Goal: Obtain resource: Download file/media

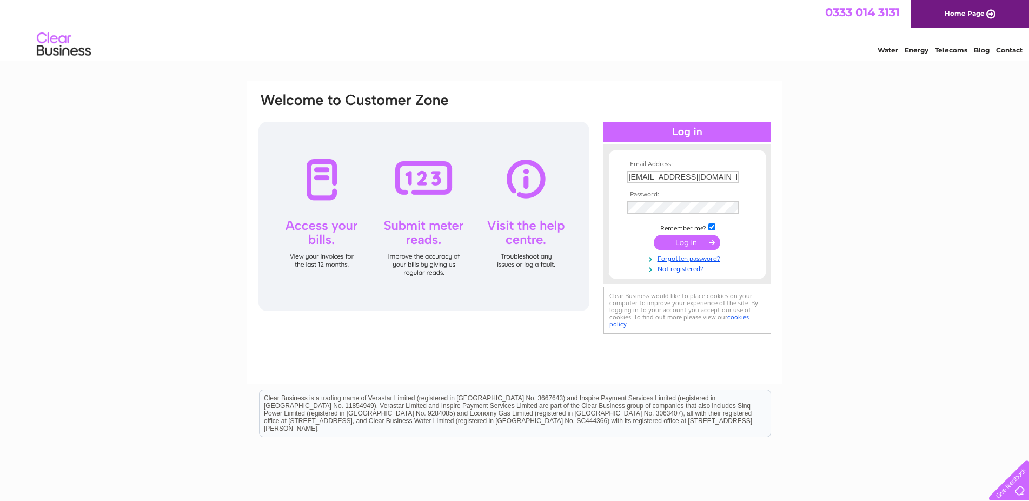
click at [688, 246] on input "submit" at bounding box center [687, 242] width 67 height 15
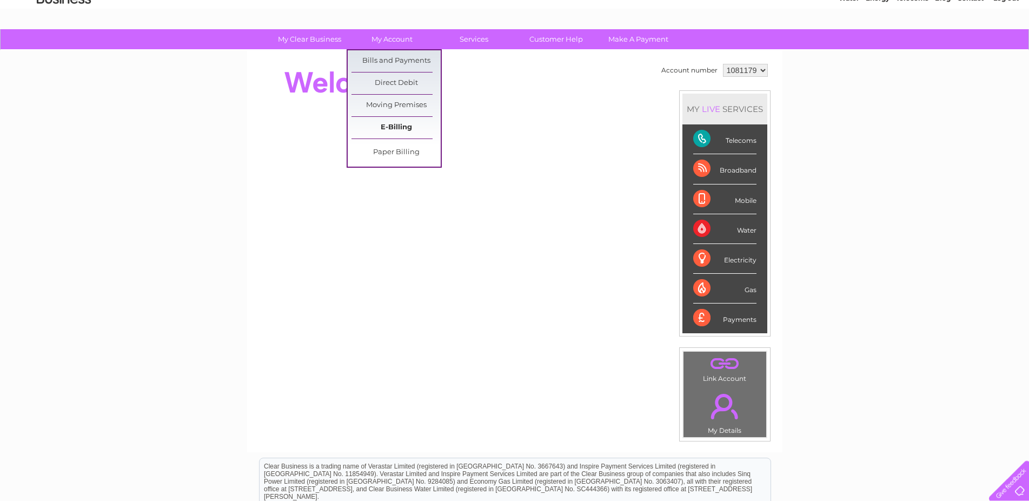
scroll to position [55, 0]
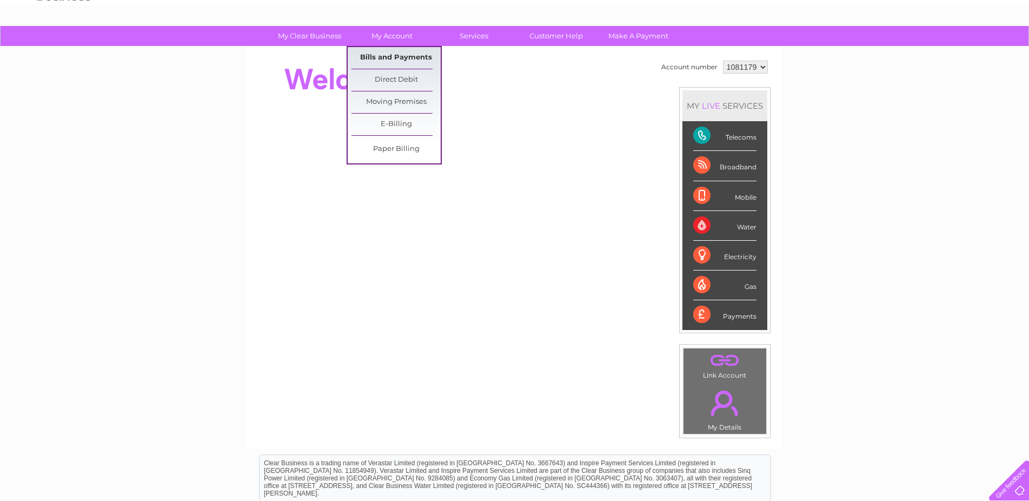
click at [398, 58] on link "Bills and Payments" at bounding box center [396, 58] width 89 height 22
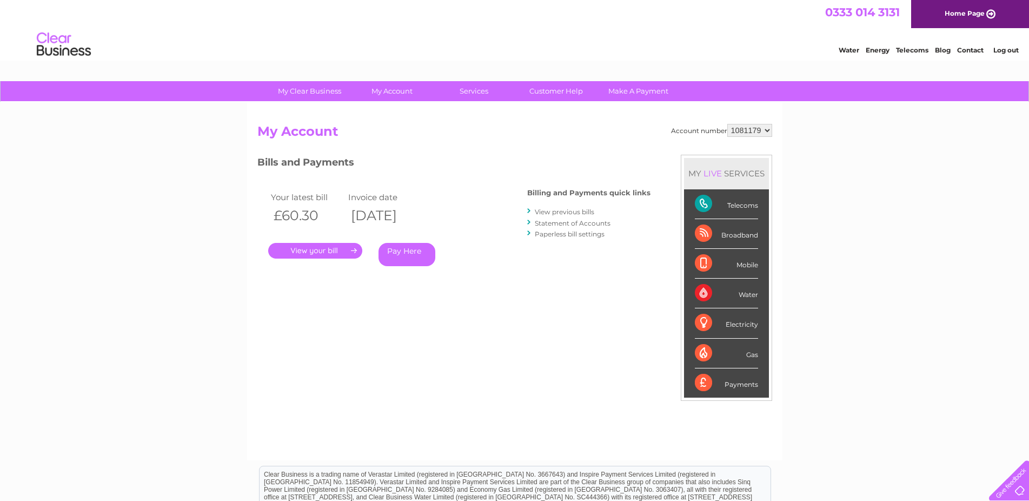
click at [340, 248] on link "." at bounding box center [315, 251] width 94 height 16
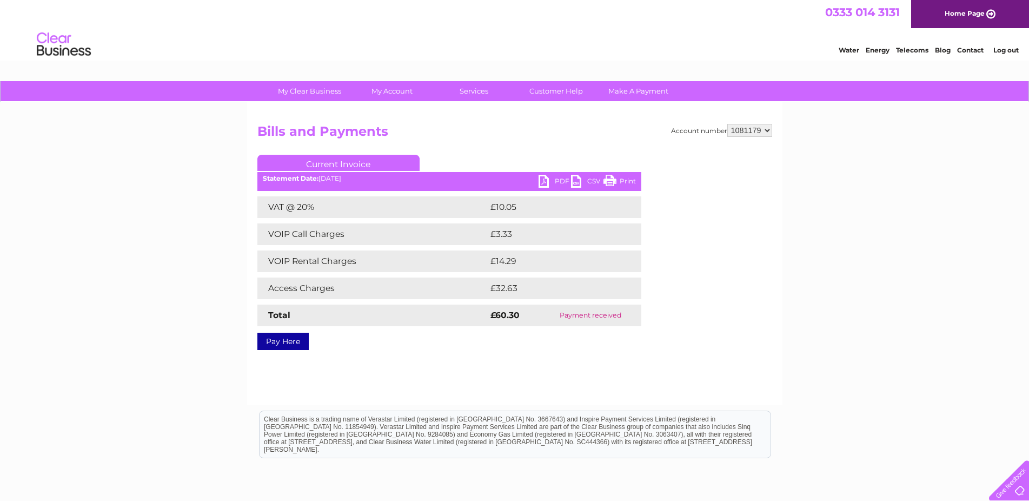
click at [631, 266] on td at bounding box center [630, 261] width 23 height 22
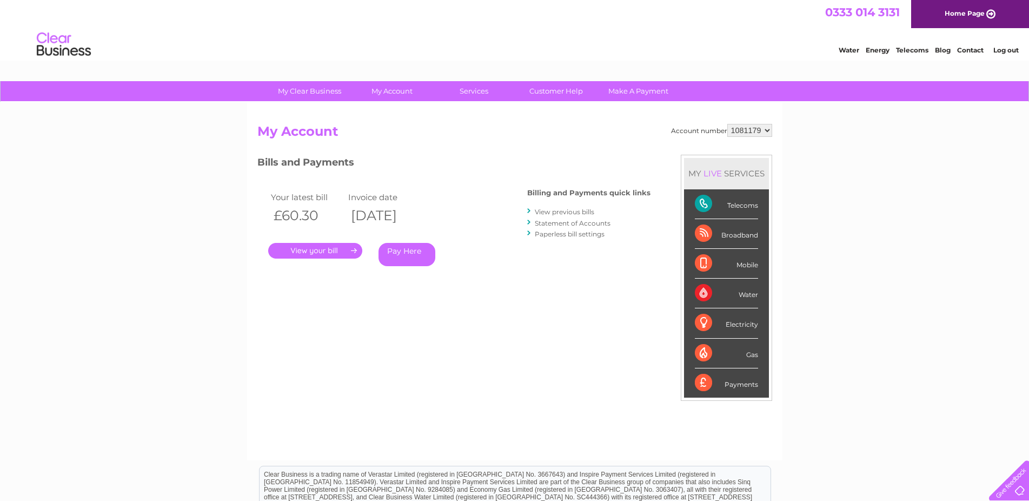
click at [570, 210] on link "View previous bills" at bounding box center [565, 212] width 60 height 8
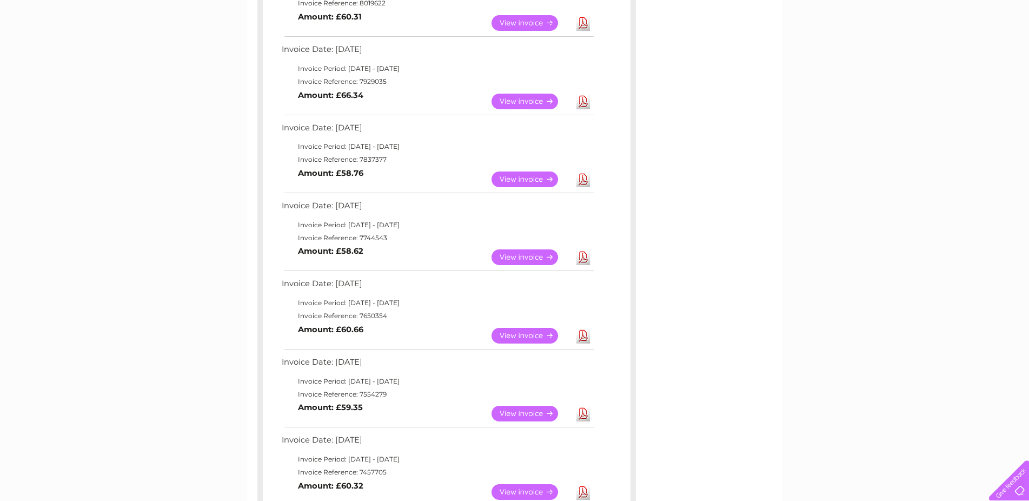
scroll to position [96, 0]
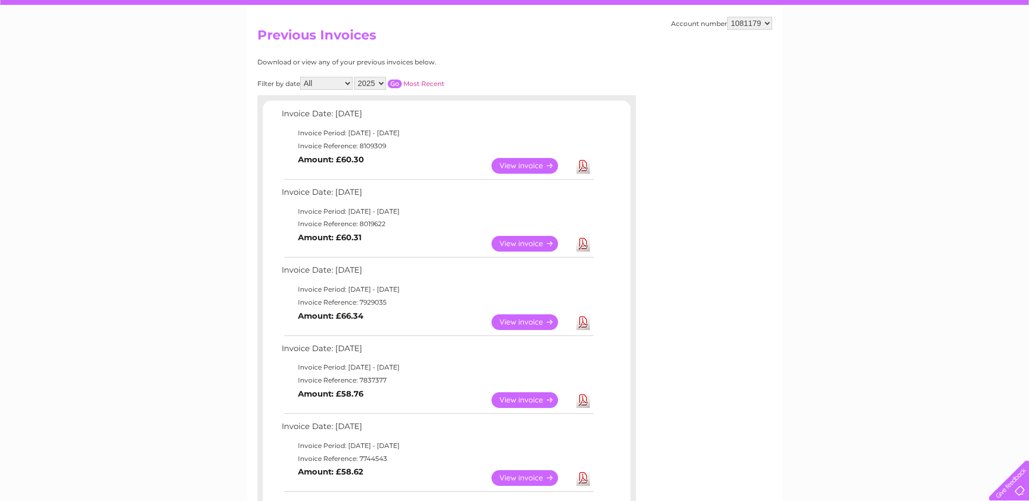
click at [354, 77] on select "2025 2024 2023 2022" at bounding box center [370, 83] width 32 height 13
select select "2024"
click option "2024" at bounding box center [0, 0] width 0 height 0
click at [392, 84] on input "button" at bounding box center [395, 84] width 14 height 9
click at [393, 80] on input "button" at bounding box center [395, 84] width 14 height 9
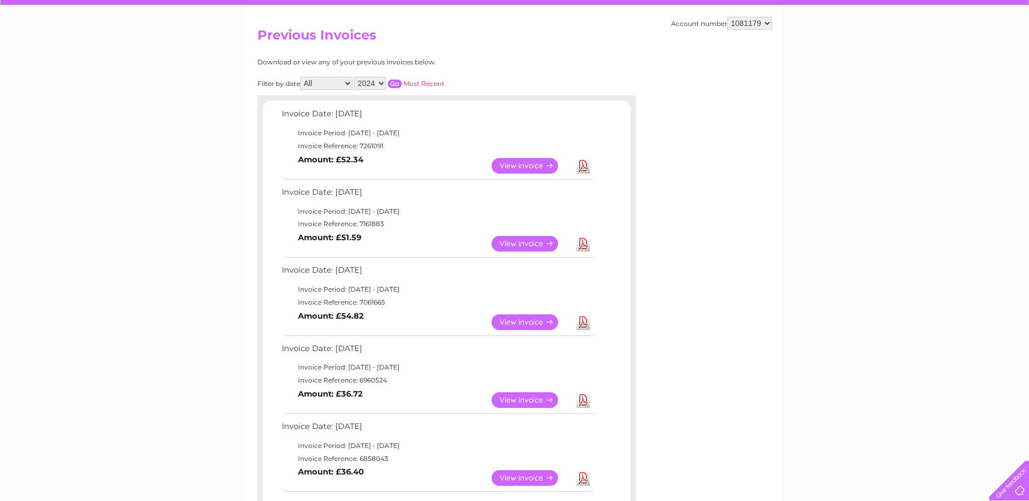
click at [393, 80] on input "button" at bounding box center [395, 84] width 14 height 9
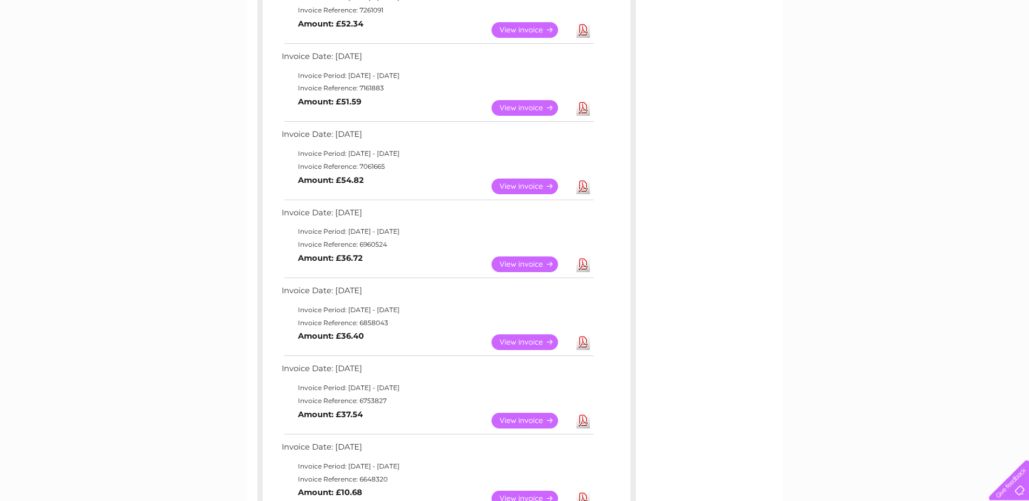
scroll to position [207, 0]
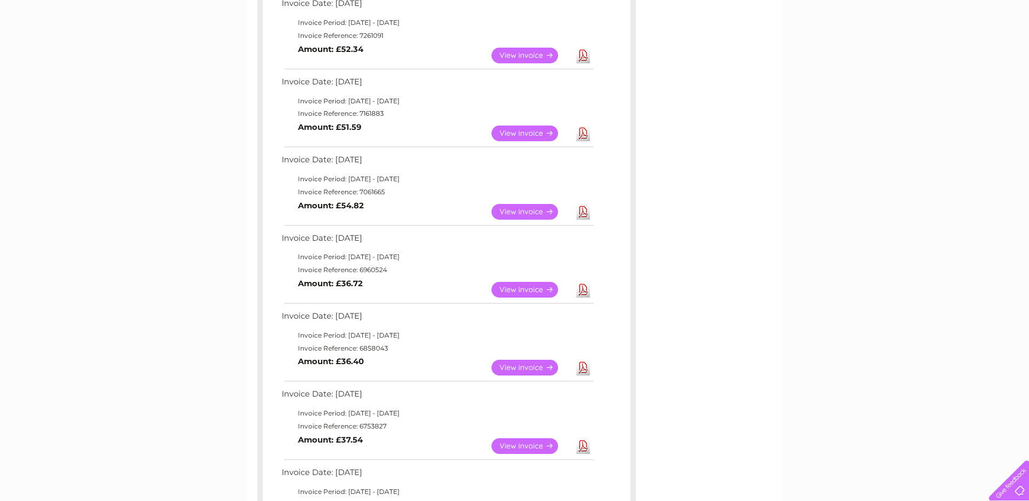
click at [523, 290] on link "View" at bounding box center [532, 290] width 80 height 16
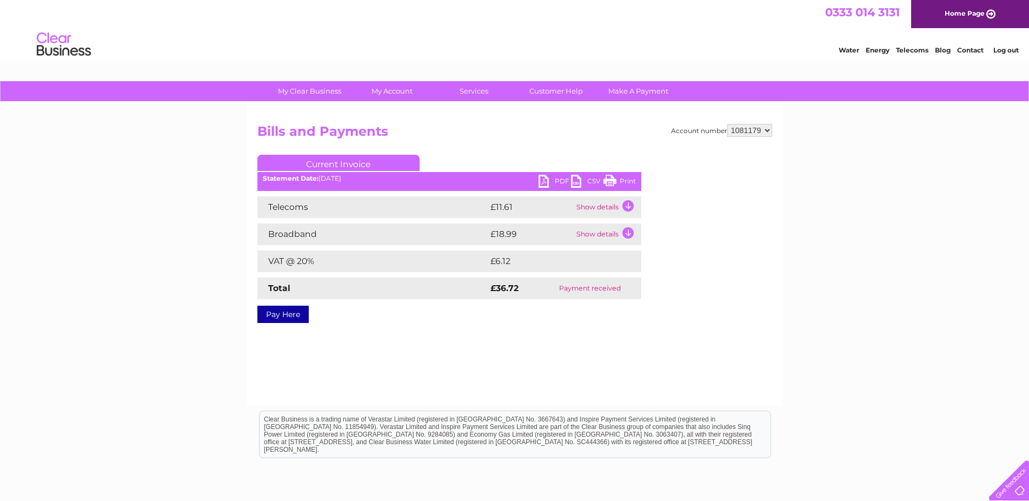
click at [621, 181] on link "Print" at bounding box center [620, 183] width 32 height 16
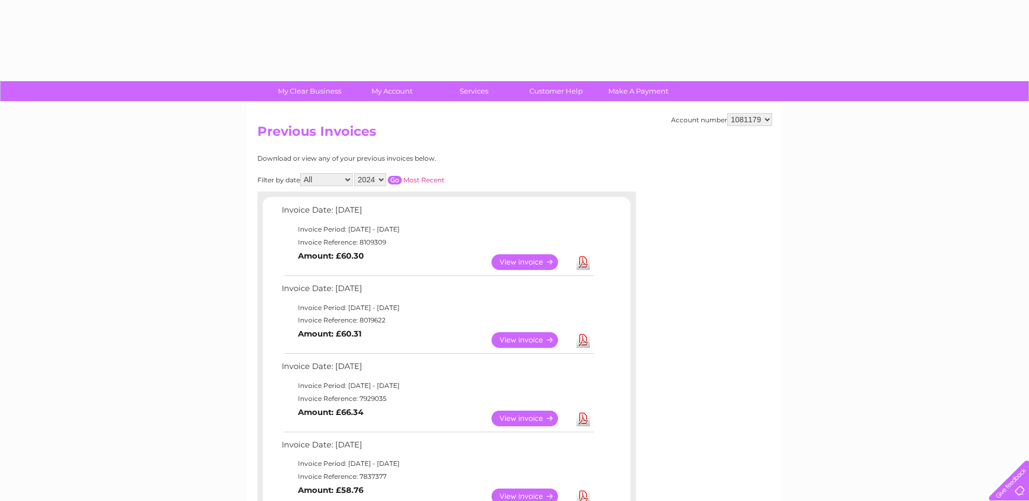
select select "2024"
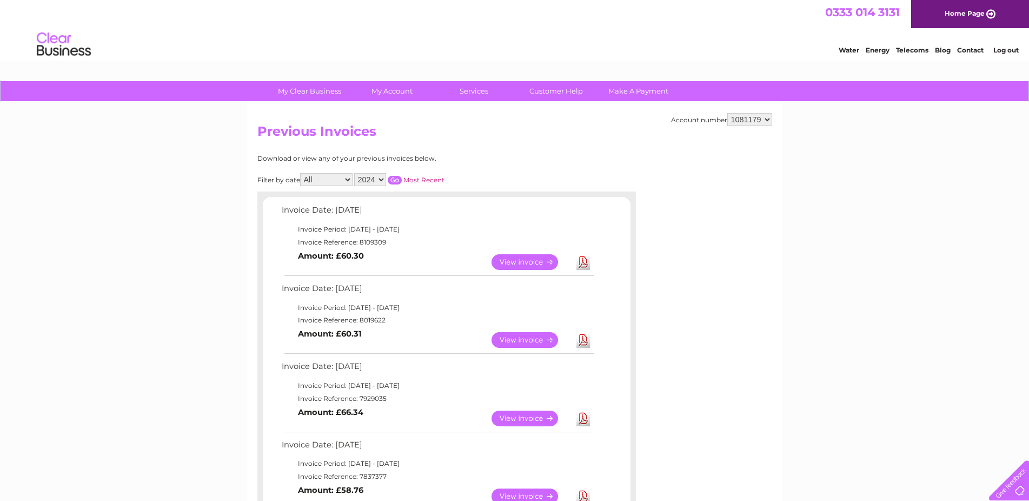
click at [396, 177] on input "button" at bounding box center [395, 180] width 14 height 9
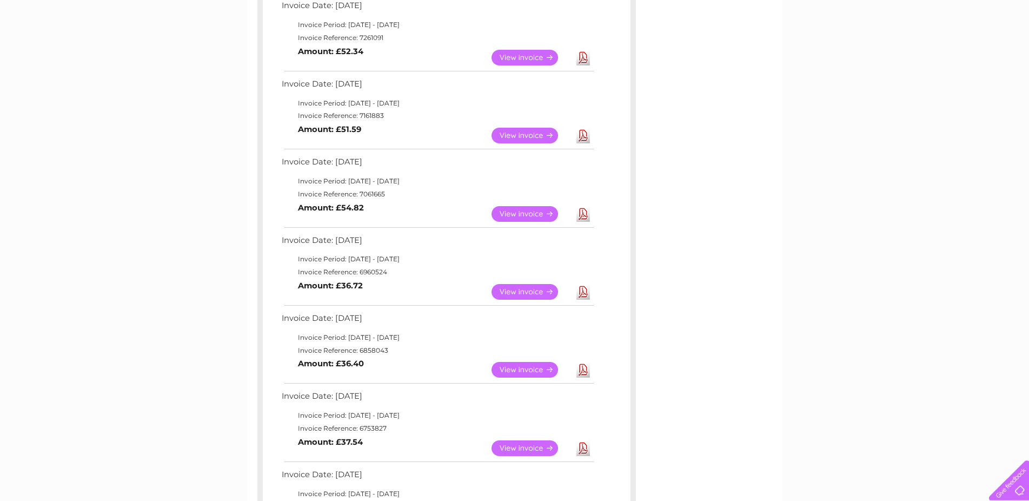
scroll to position [276, 0]
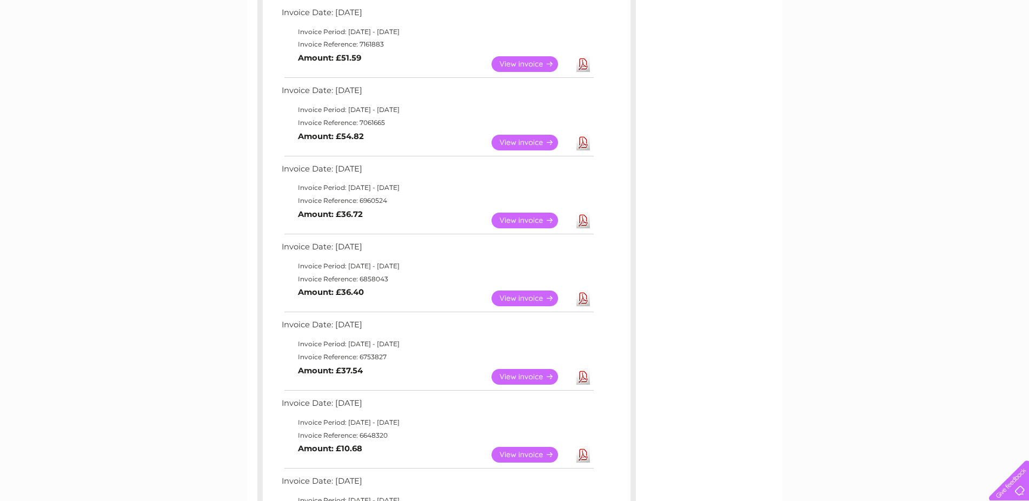
click at [515, 141] on link "View" at bounding box center [532, 143] width 80 height 16
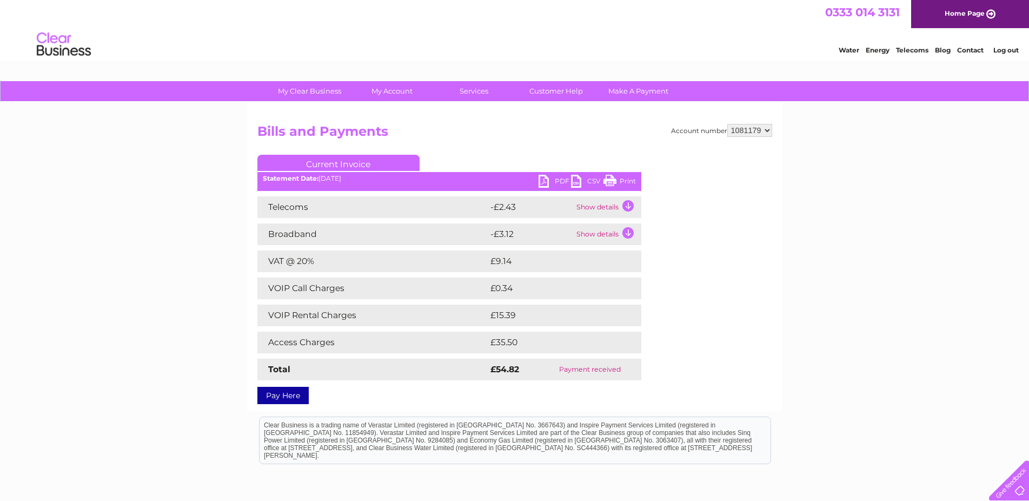
click at [612, 179] on link "Print" at bounding box center [620, 183] width 32 height 16
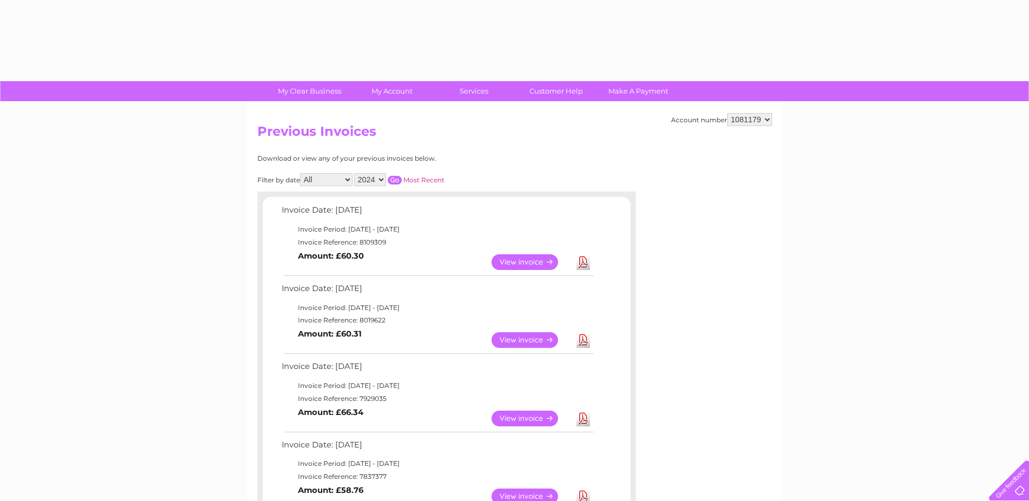
select select "2024"
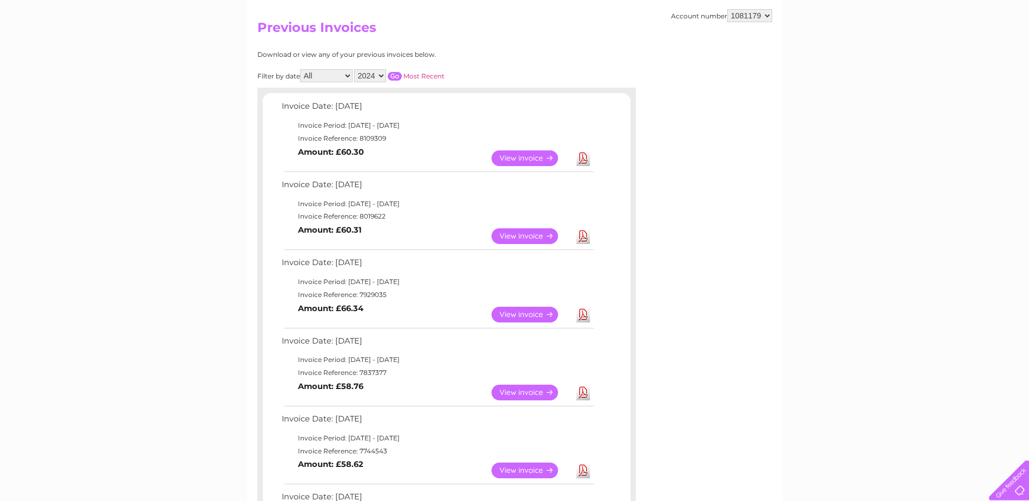
scroll to position [55, 0]
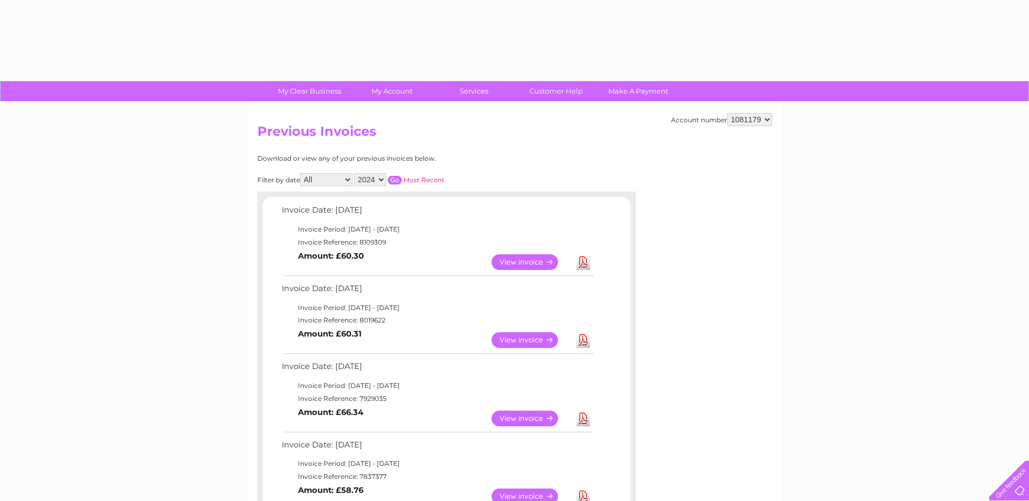
select select "2024"
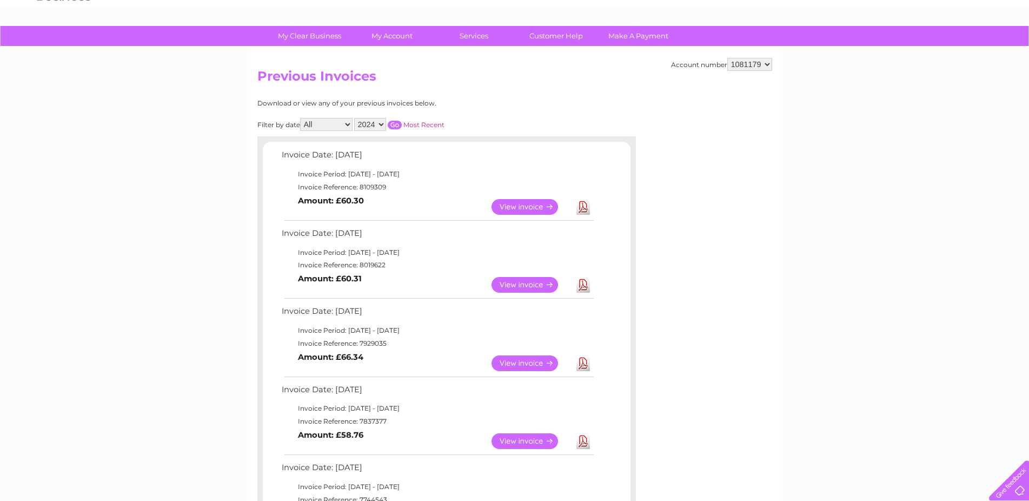
click at [391, 121] on input "button" at bounding box center [395, 125] width 14 height 9
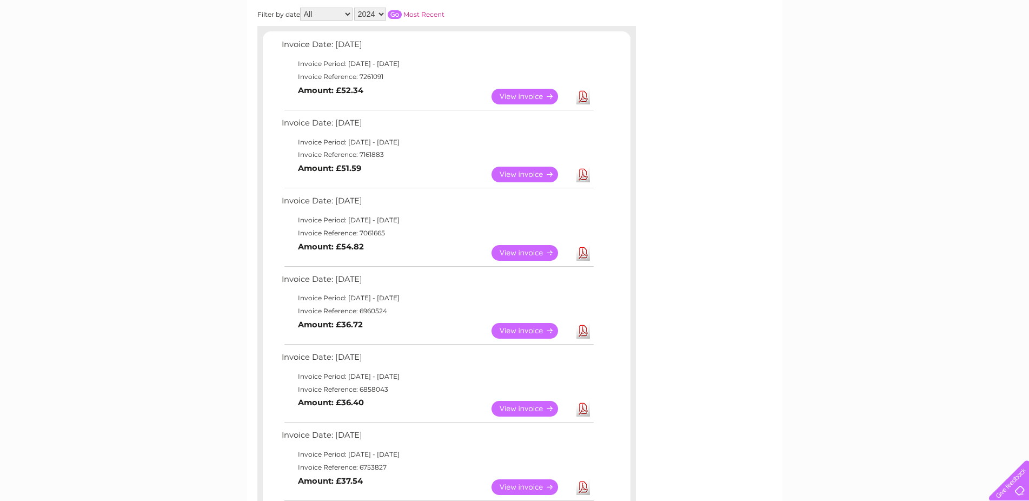
click at [522, 169] on link "View" at bounding box center [532, 175] width 80 height 16
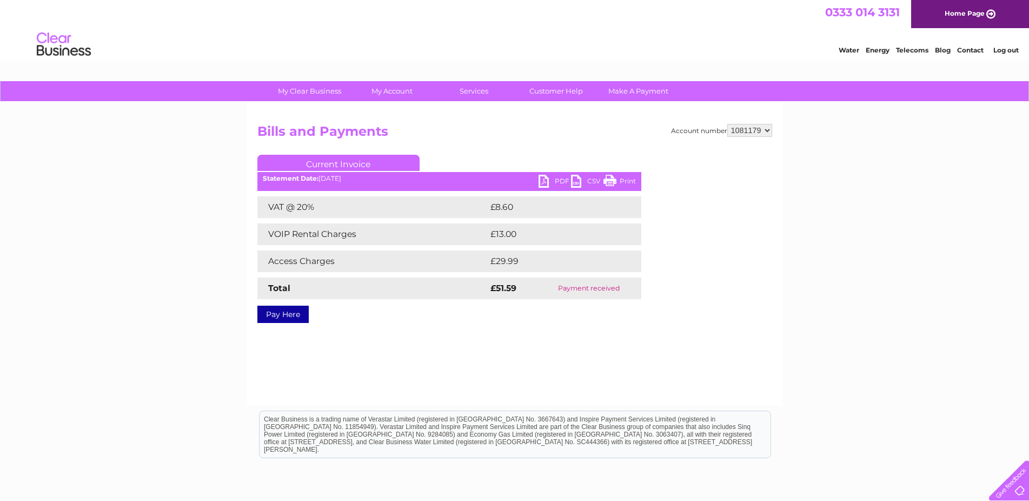
click at [621, 182] on link "Print" at bounding box center [620, 183] width 32 height 16
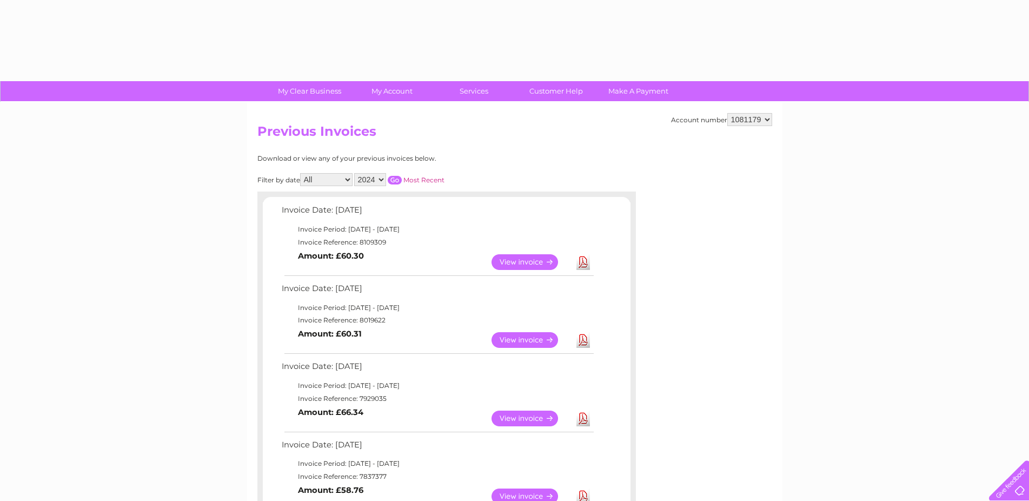
select select "2024"
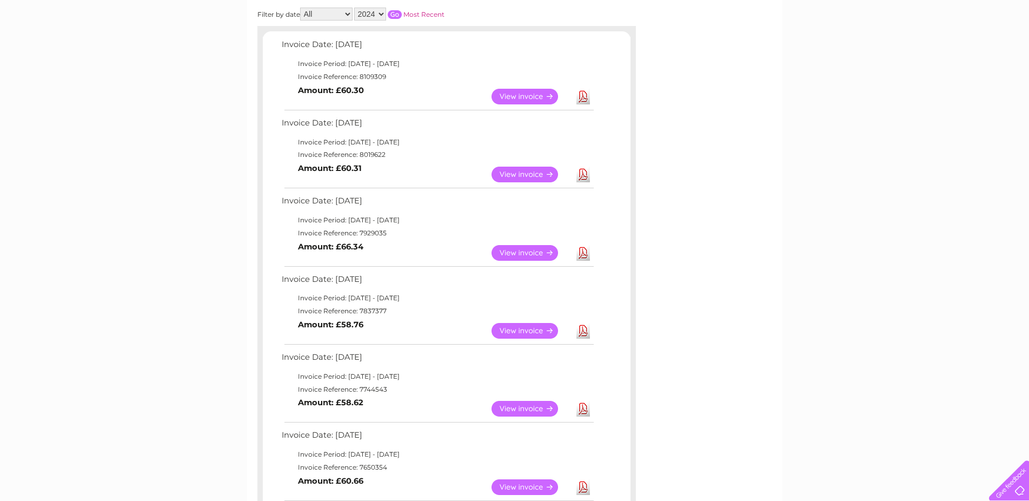
click at [391, 12] on input "button" at bounding box center [395, 14] width 14 height 9
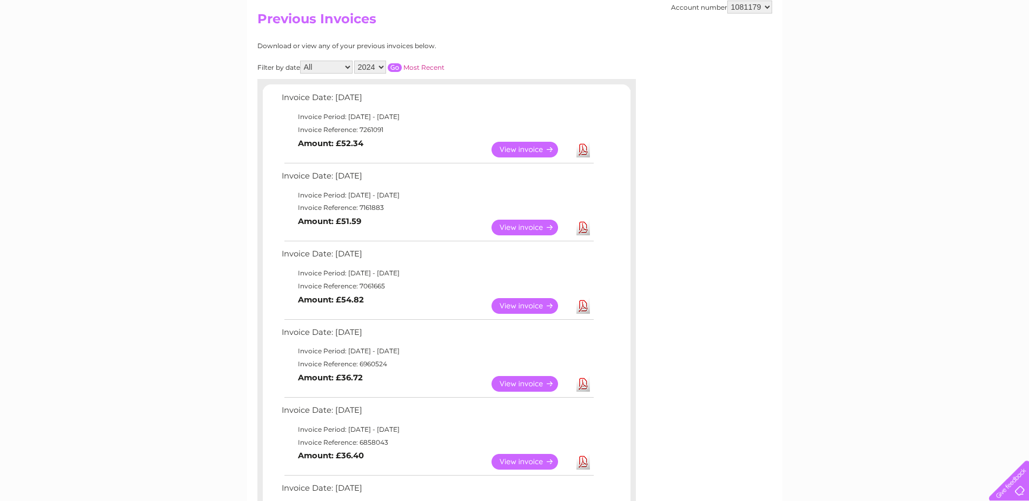
scroll to position [110, 0]
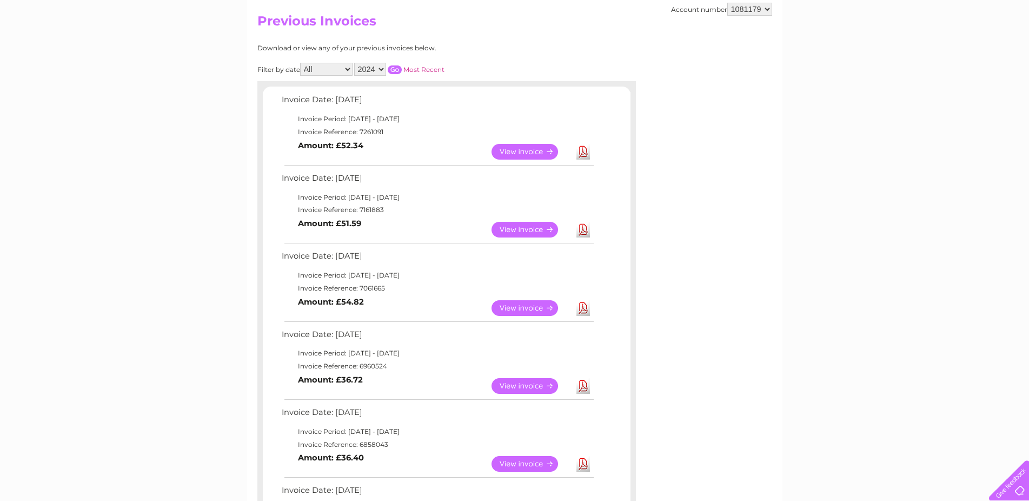
click at [545, 148] on link "View" at bounding box center [532, 152] width 80 height 16
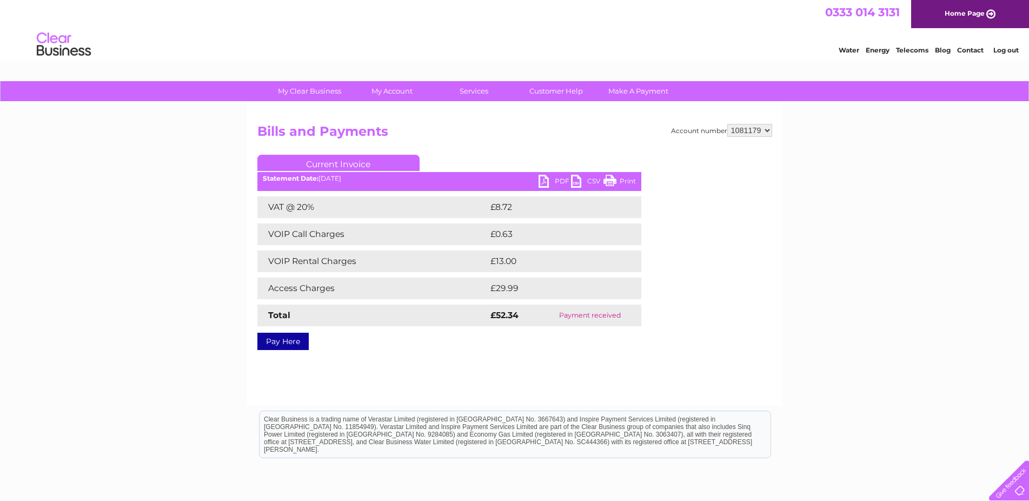
click at [616, 180] on link "Print" at bounding box center [620, 183] width 32 height 16
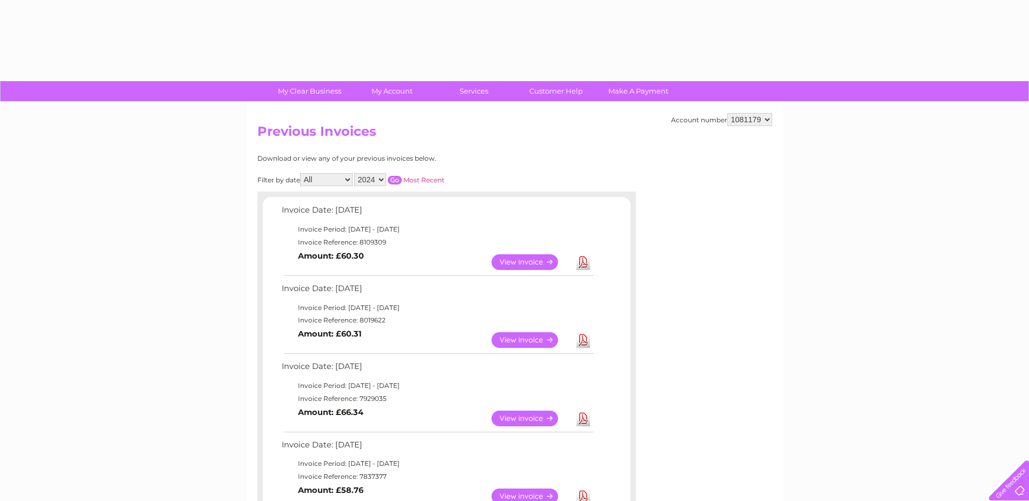
select select "2024"
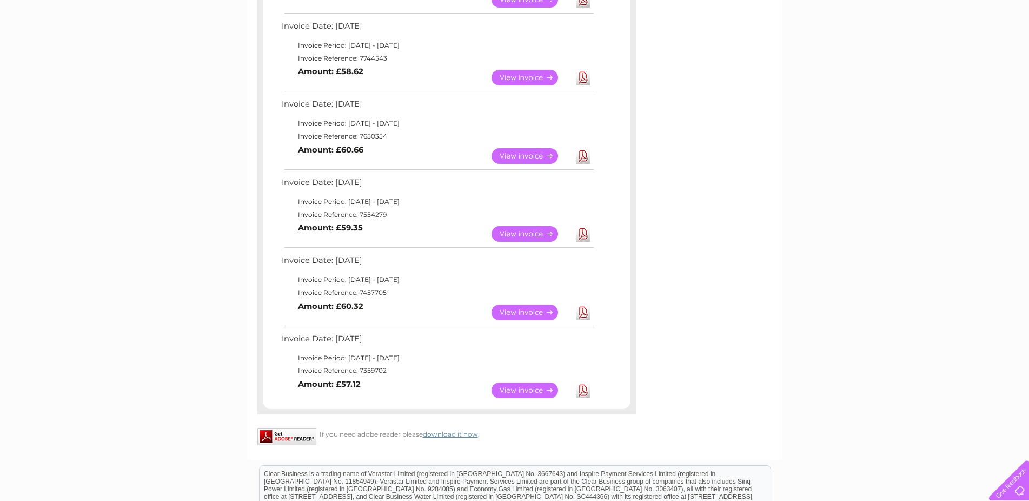
scroll to position [648, 0]
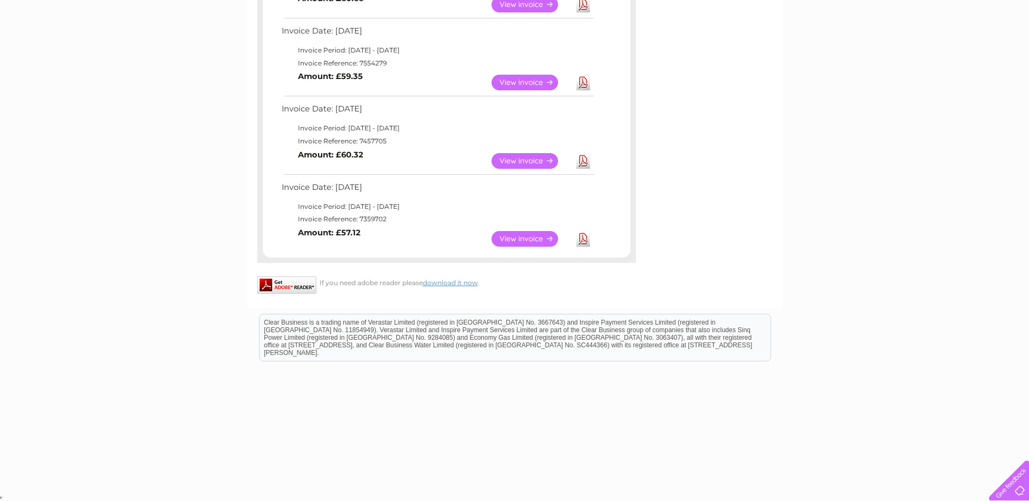
click at [530, 236] on link "View" at bounding box center [532, 239] width 80 height 16
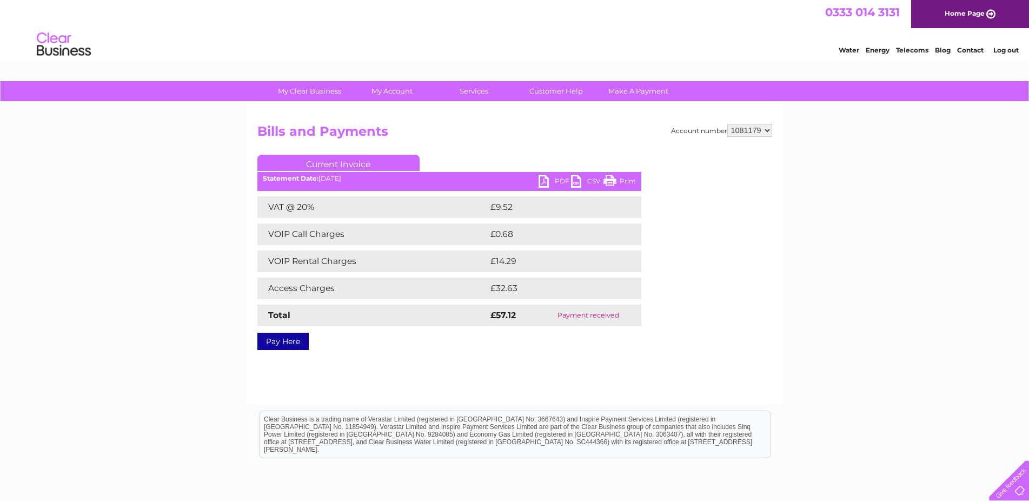
click at [632, 180] on link "Print" at bounding box center [620, 183] width 32 height 16
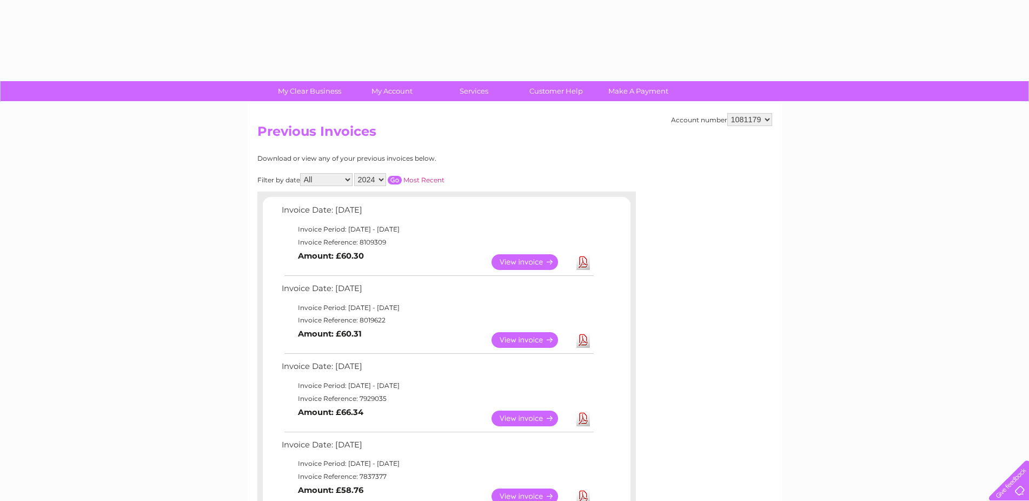
select select "2024"
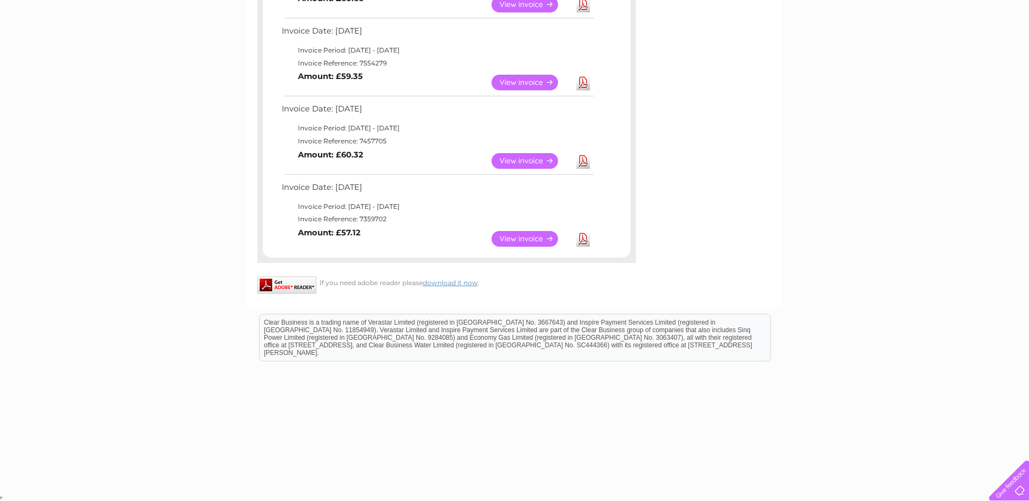
click at [523, 162] on link "View" at bounding box center [532, 161] width 80 height 16
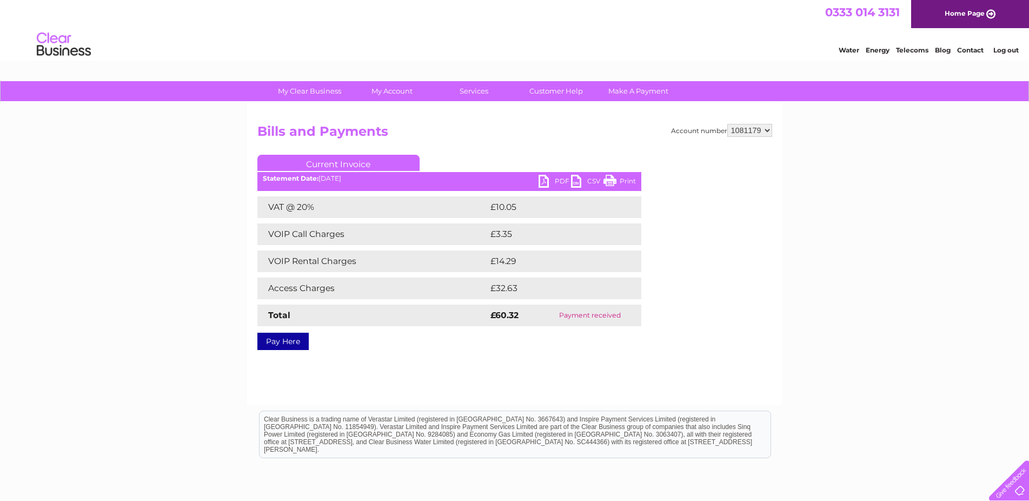
click at [618, 183] on link "Print" at bounding box center [620, 183] width 32 height 16
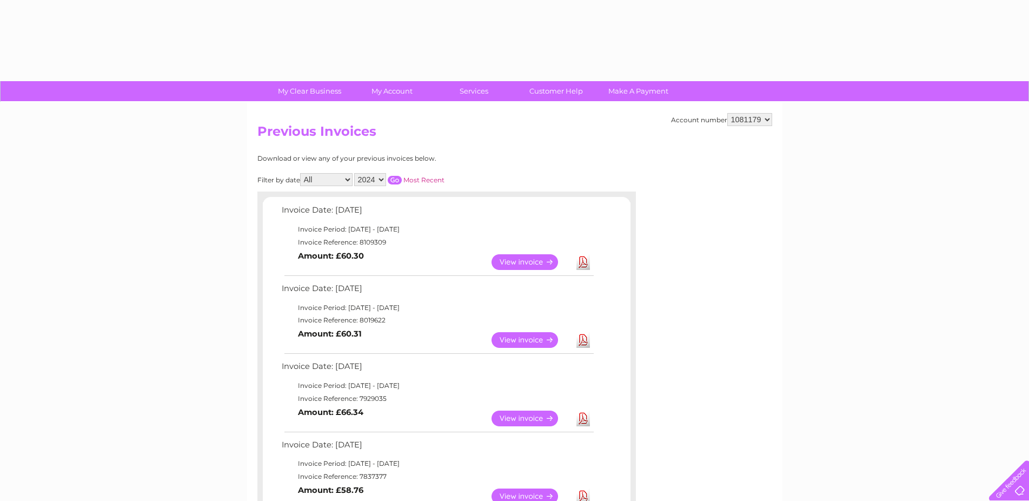
select select "2024"
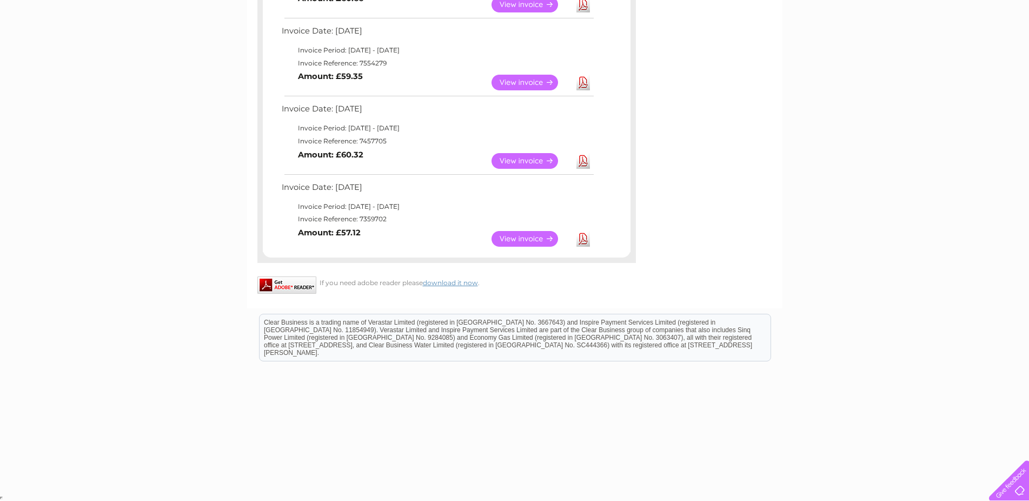
click at [516, 82] on link "View" at bounding box center [532, 83] width 80 height 16
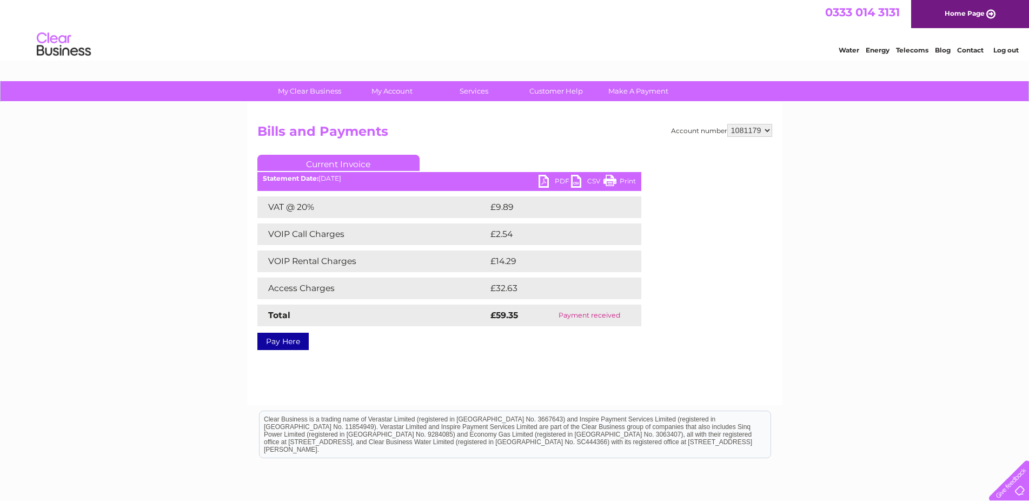
click at [629, 184] on link "Print" at bounding box center [620, 183] width 32 height 16
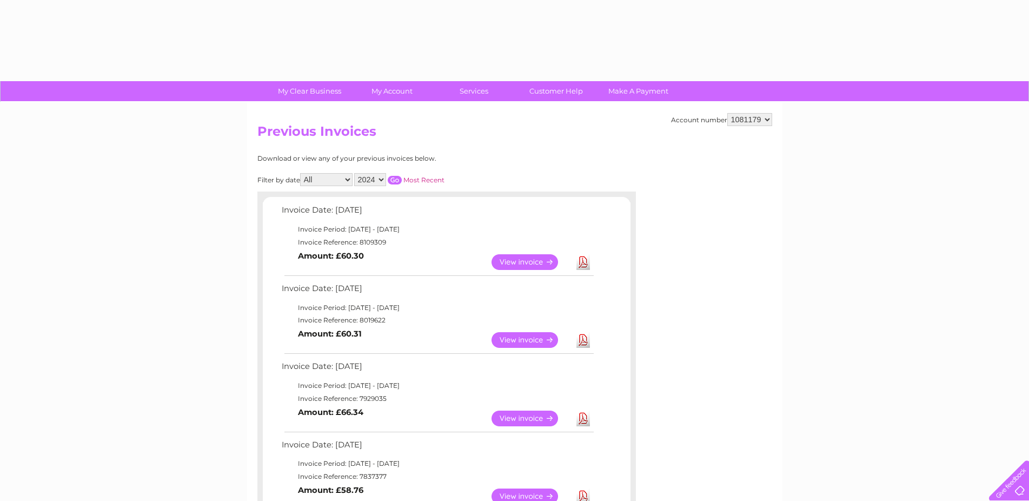
select select "2024"
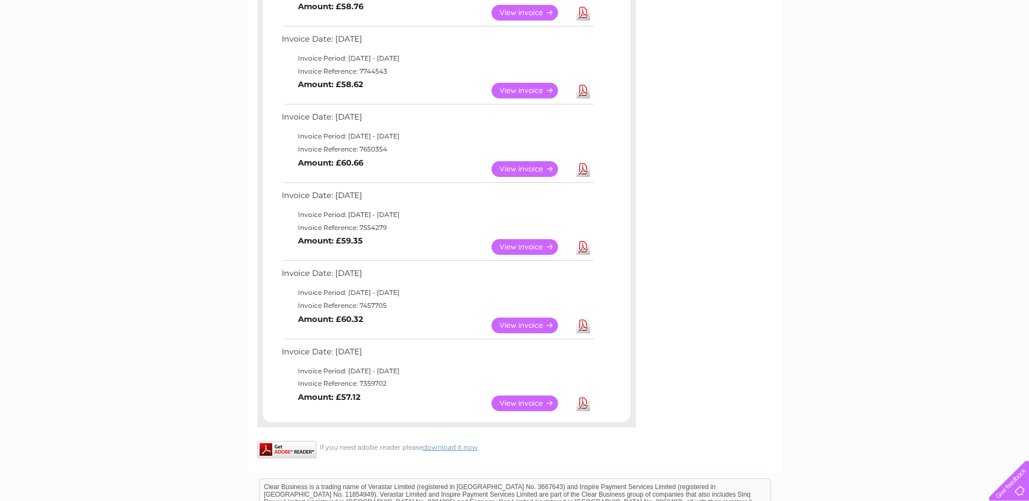
scroll to position [483, 0]
click at [532, 167] on link "View" at bounding box center [532, 170] width 80 height 16
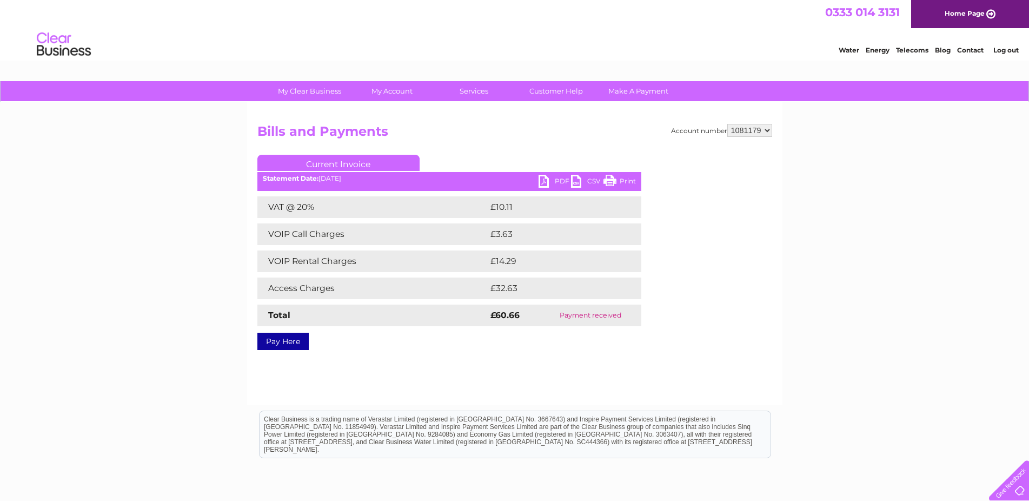
click at [624, 180] on link "Print" at bounding box center [620, 183] width 32 height 16
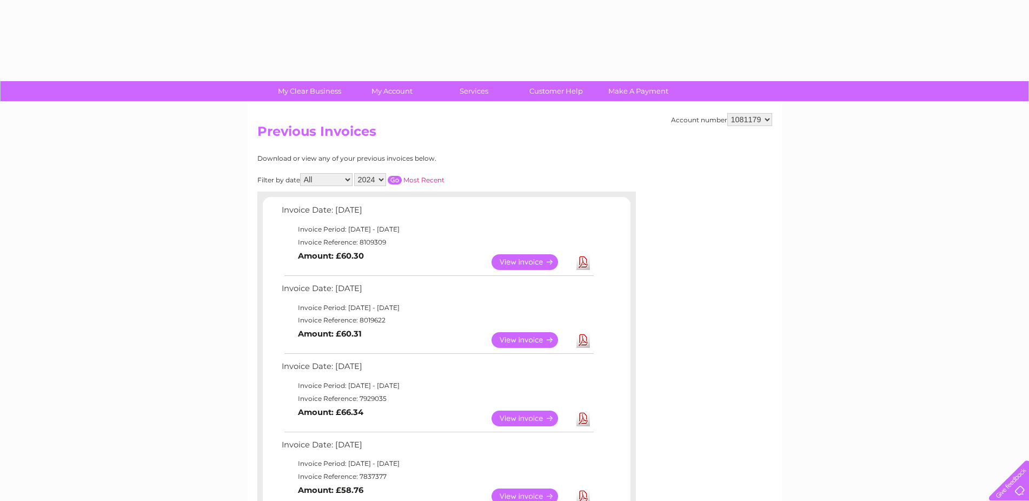
select select "2024"
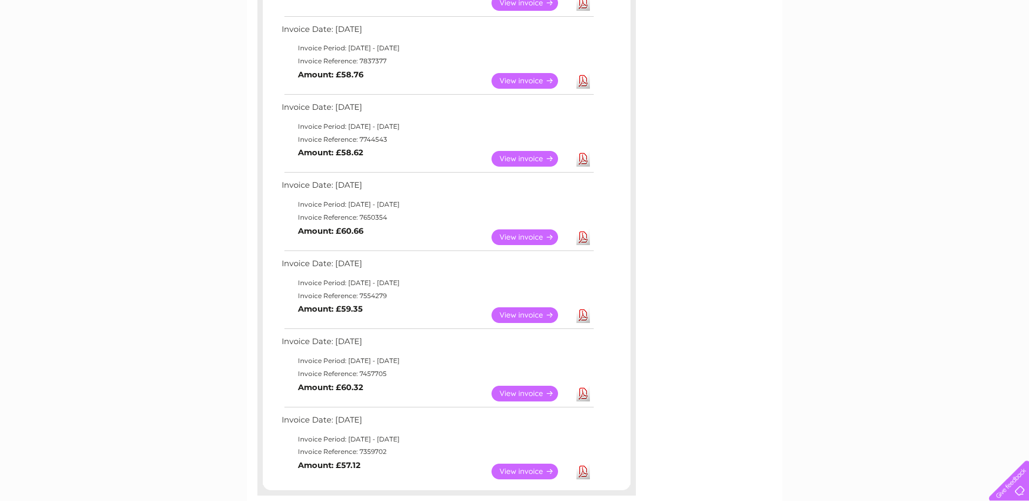
scroll to position [372, 0]
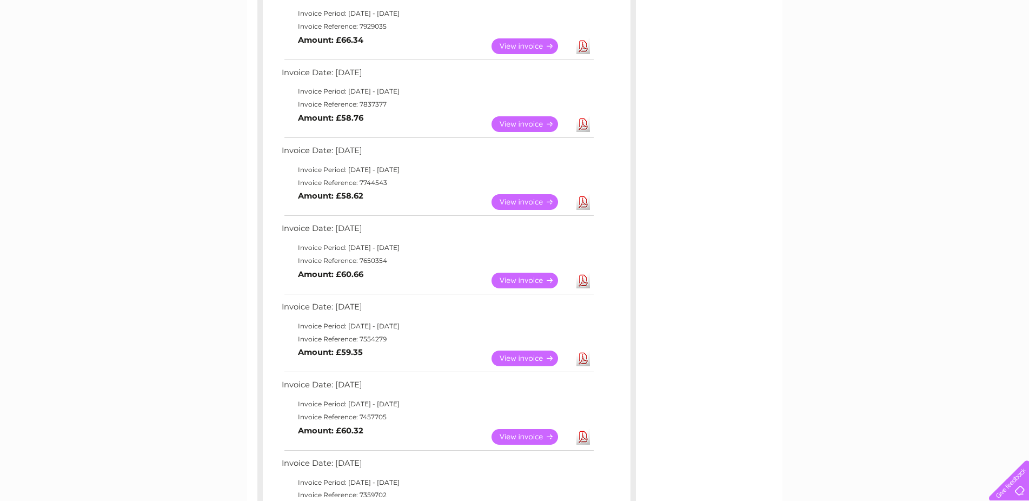
click at [534, 203] on link "View" at bounding box center [532, 202] width 80 height 16
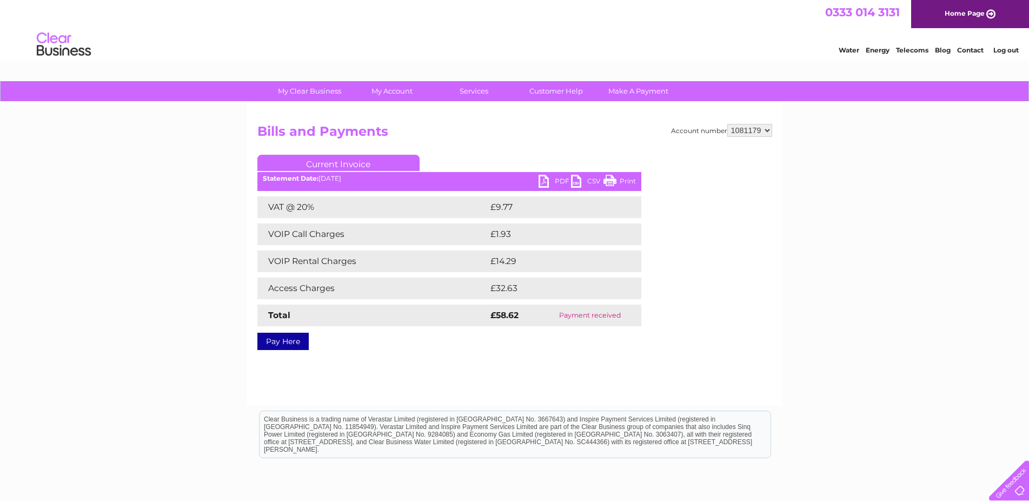
click at [631, 176] on link "Print" at bounding box center [620, 183] width 32 height 16
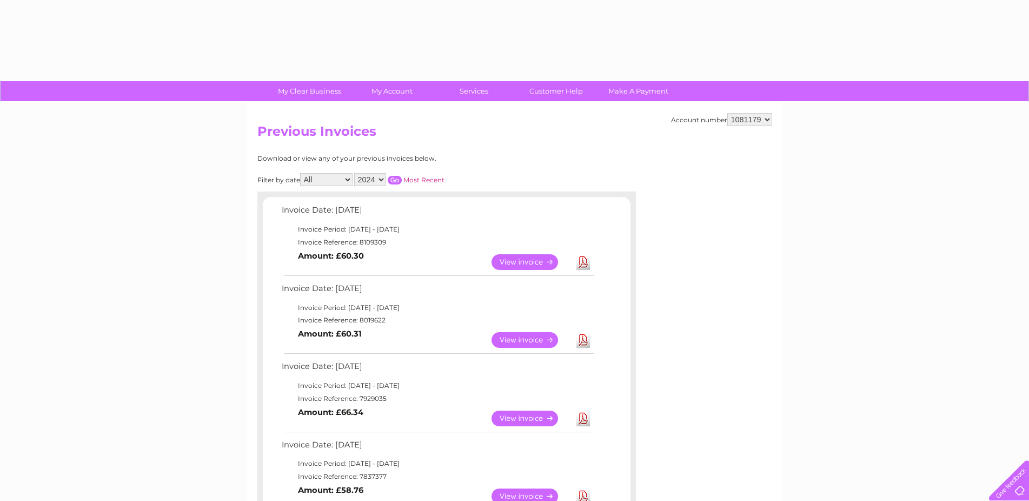
select select "2024"
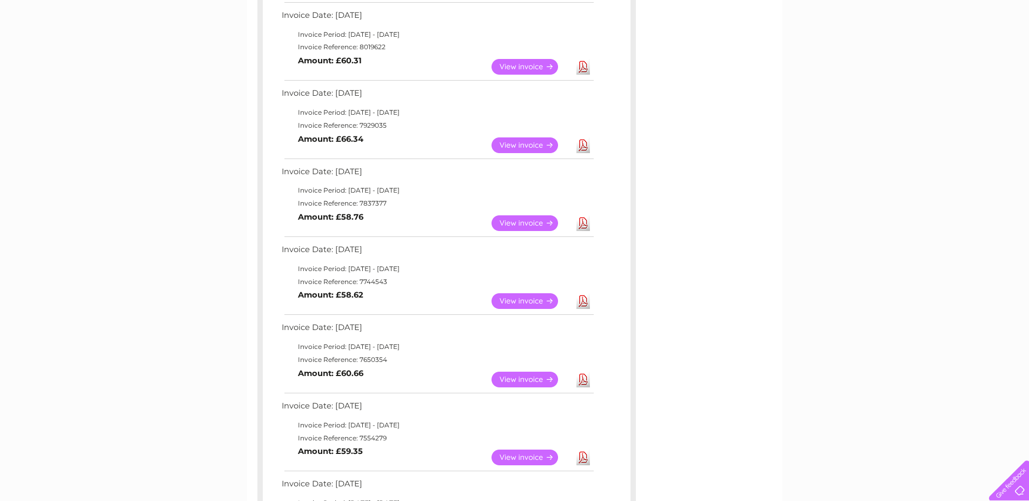
scroll to position [262, 0]
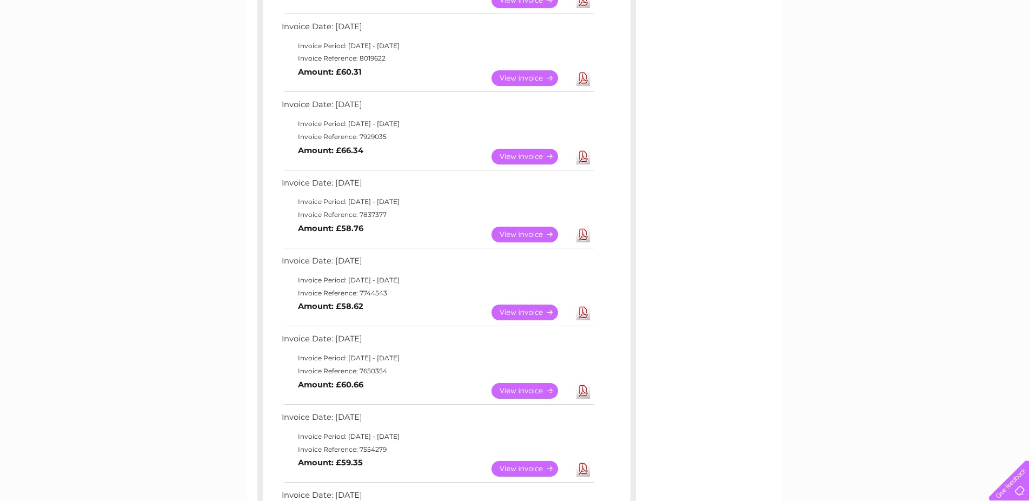
click at [261, 130] on div "Invoice Date: 09 September 2025 Invoice Period: 1 September 2025 - 30 September…" at bounding box center [447, 289] width 379 height 698
click at [534, 231] on link "View" at bounding box center [532, 235] width 80 height 16
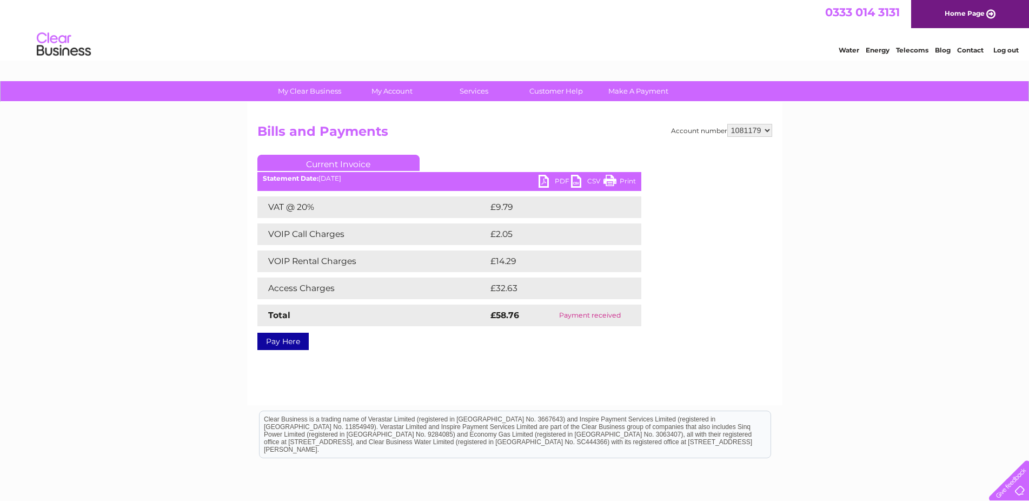
click at [629, 181] on link "Print" at bounding box center [620, 183] width 32 height 16
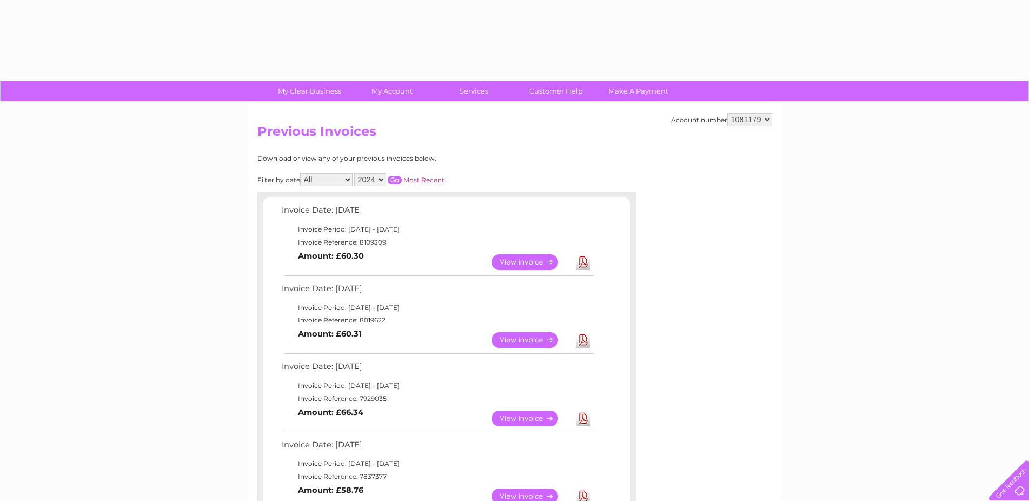
select select "2024"
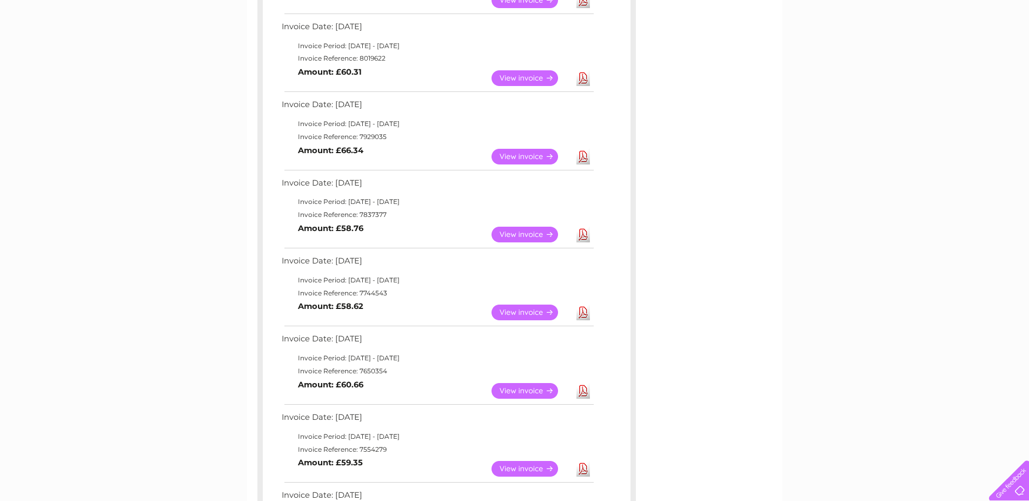
click at [527, 154] on link "View" at bounding box center [532, 157] width 80 height 16
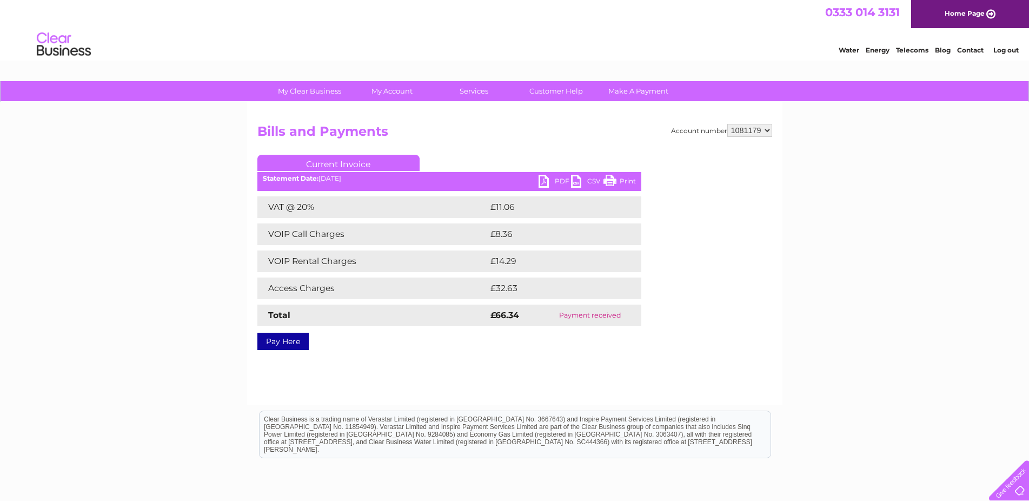
click at [620, 179] on link "Print" at bounding box center [620, 183] width 32 height 16
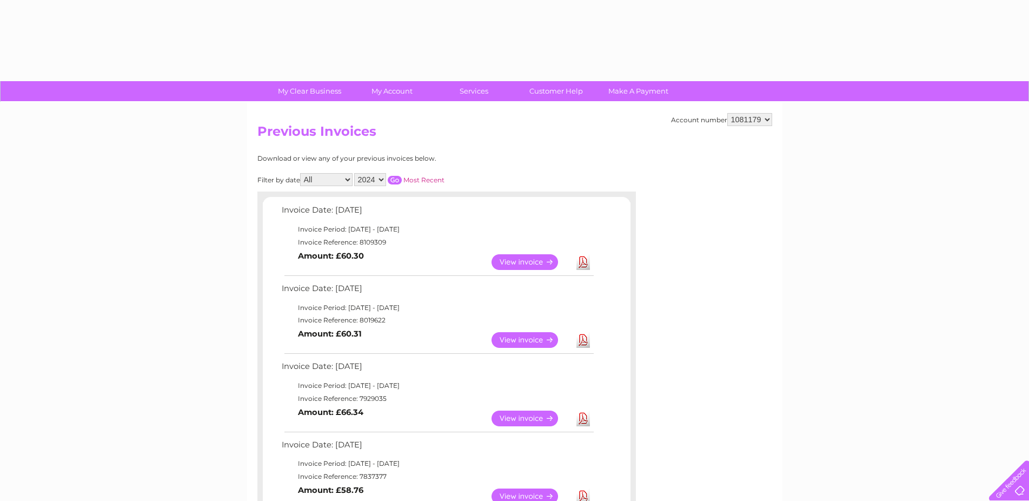
select select "2024"
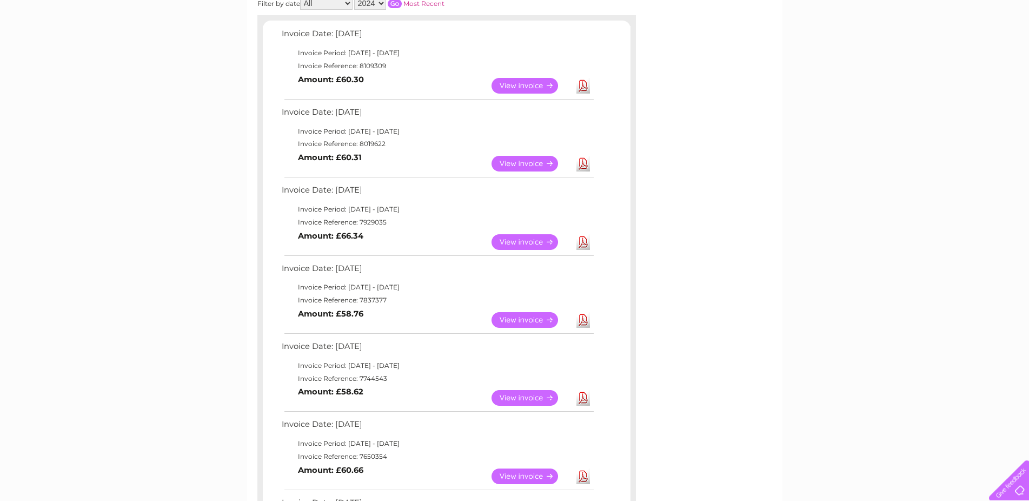
scroll to position [96, 0]
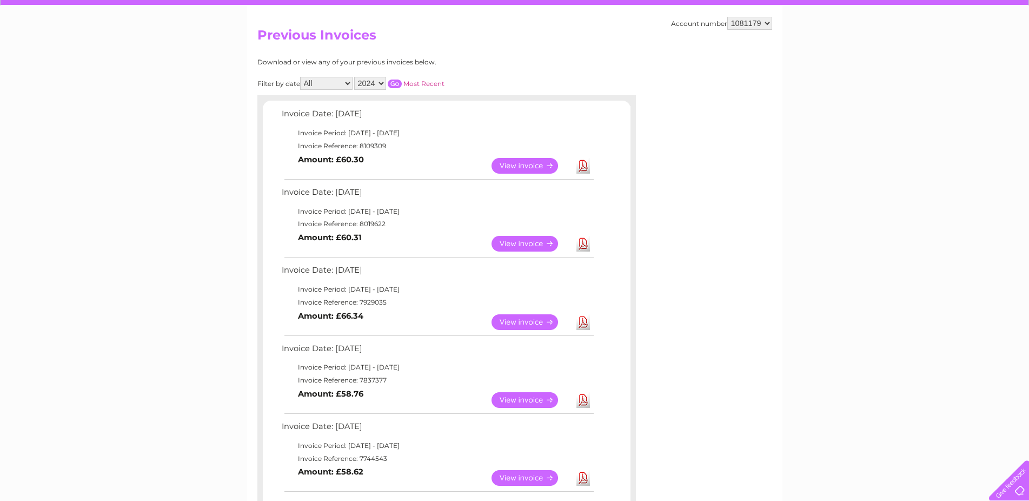
click at [537, 242] on link "View" at bounding box center [532, 244] width 80 height 16
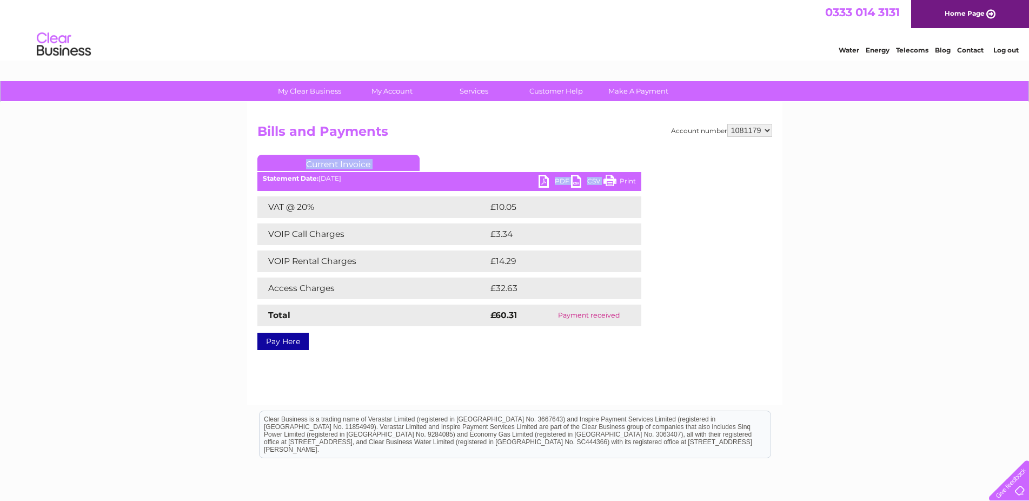
click at [614, 175] on div "Current Invoice PDF CSV Print Statement Date: [DATE]" at bounding box center [450, 250] width 384 height 191
click at [623, 179] on link "Print" at bounding box center [620, 183] width 32 height 16
click at [906, 196] on div "My Clear Business Login Details My Details My Preferences Link Account My Accou…" at bounding box center [514, 335] width 1029 height 509
